Goal: Information Seeking & Learning: Understand process/instructions

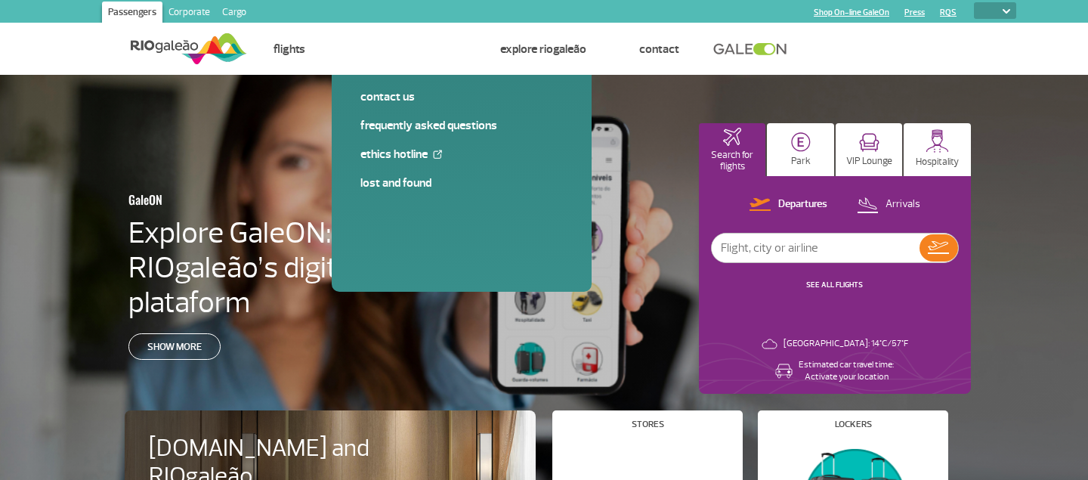
click at [974, 2] on select "PT ENG ESP" at bounding box center [995, 10] width 42 height 17
select select "en"
click option "ENG" at bounding box center [0, 0] width 0 height 0
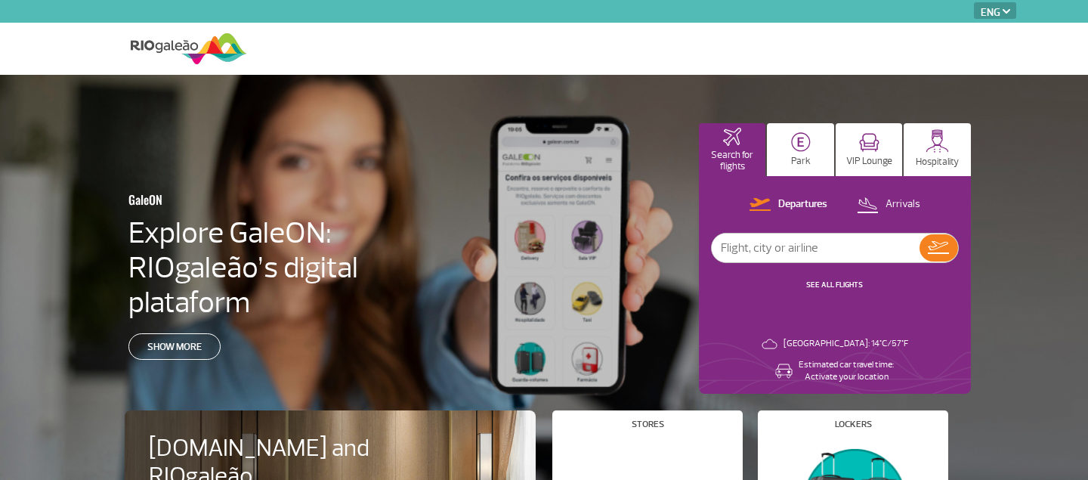
select select "en"
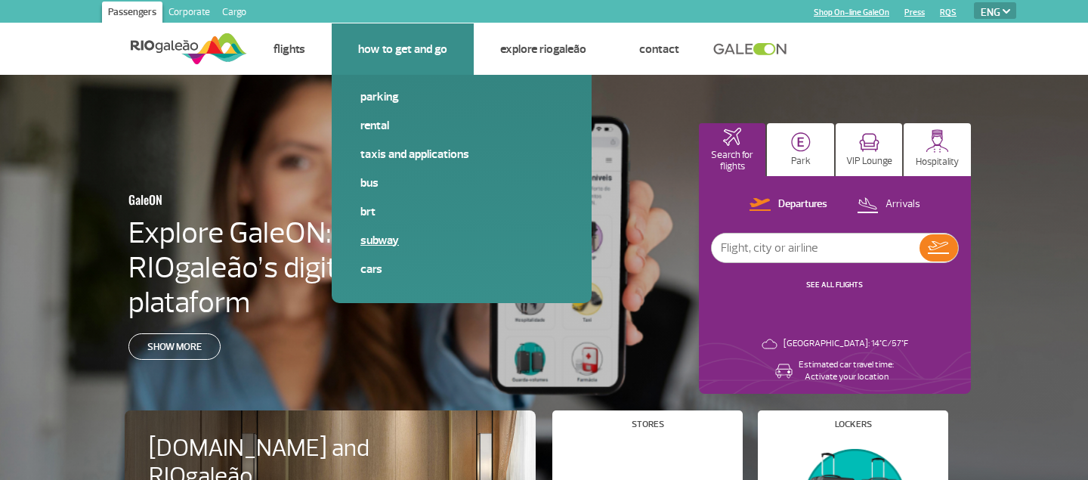
click at [390, 249] on link "Subway" at bounding box center [461, 240] width 203 height 17
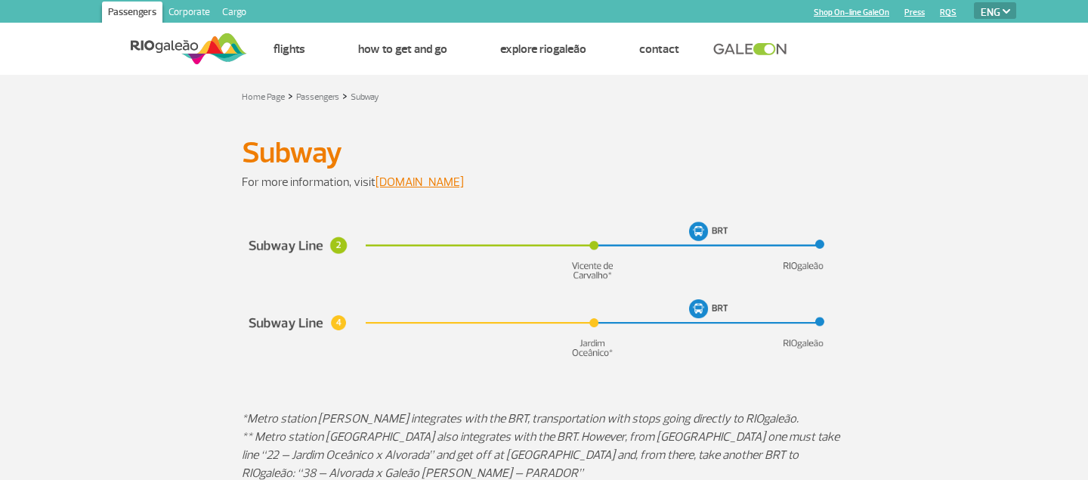
click at [702, 237] on img at bounding box center [544, 291] width 605 height 146
click at [784, 419] on em "*Metro station [PERSON_NAME] integrates with the BRT, transportation with stops…" at bounding box center [520, 418] width 557 height 15
copy em "RIOgaleão"
click at [329, 419] on em "*Metro station [PERSON_NAME] integrates with the BRT, transportation with stops…" at bounding box center [520, 418] width 557 height 15
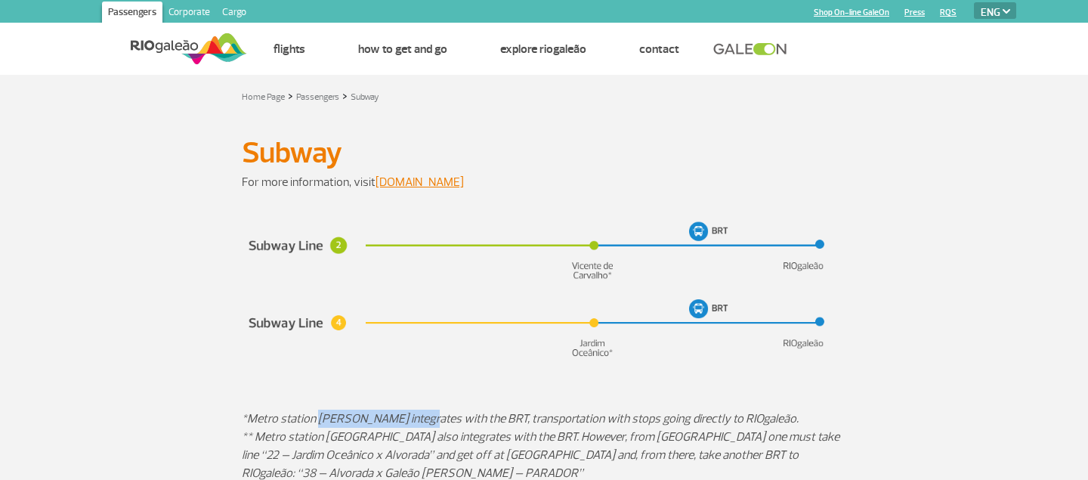
drag, startPoint x: 329, startPoint y: 419, endPoint x: 398, endPoint y: 425, distance: 69.1
click at [398, 425] on em "*Metro station [PERSON_NAME] integrates with the BRT, transportation with stops…" at bounding box center [520, 418] width 557 height 15
copy em "[PERSON_NAME]"
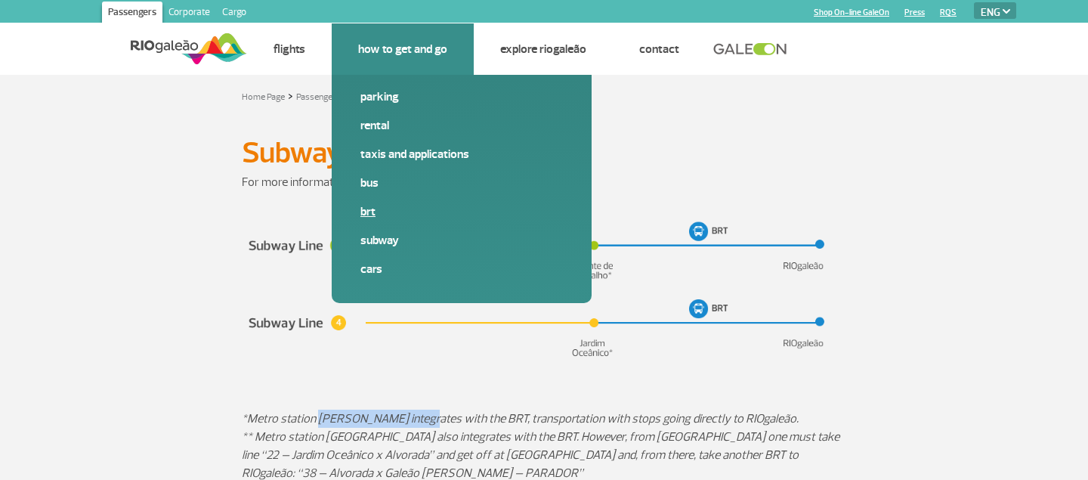
click at [373, 219] on link "BRT" at bounding box center [461, 211] width 203 height 17
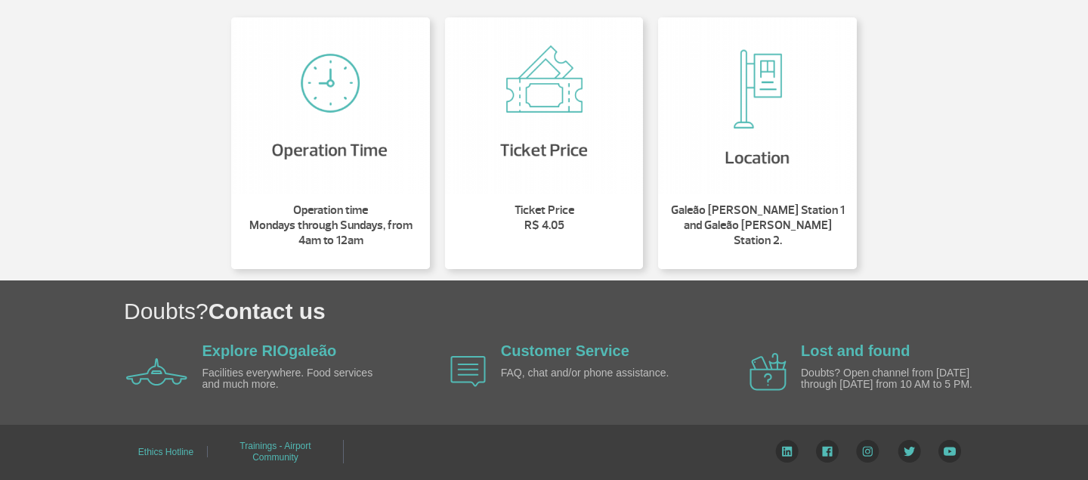
scroll to position [160, 0]
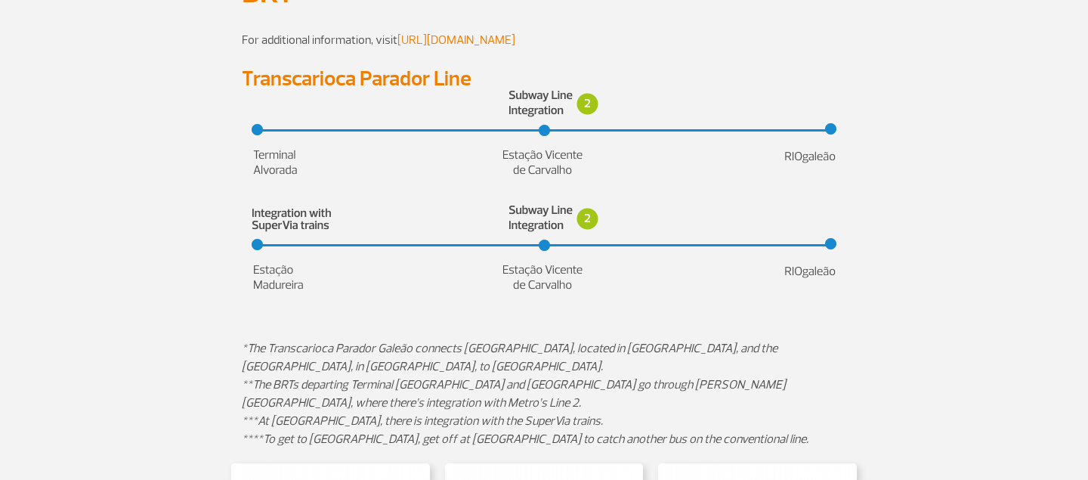
click at [493, 44] on link "[URL][DOMAIN_NAME]" at bounding box center [456, 39] width 118 height 15
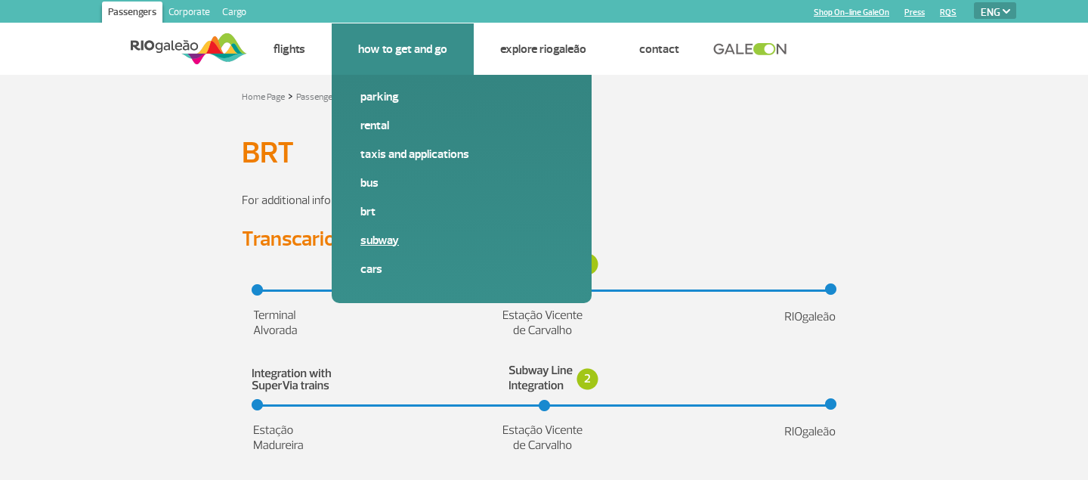
click at [385, 247] on link "Subway" at bounding box center [461, 240] width 203 height 17
